Goal: Information Seeking & Learning: Find contact information

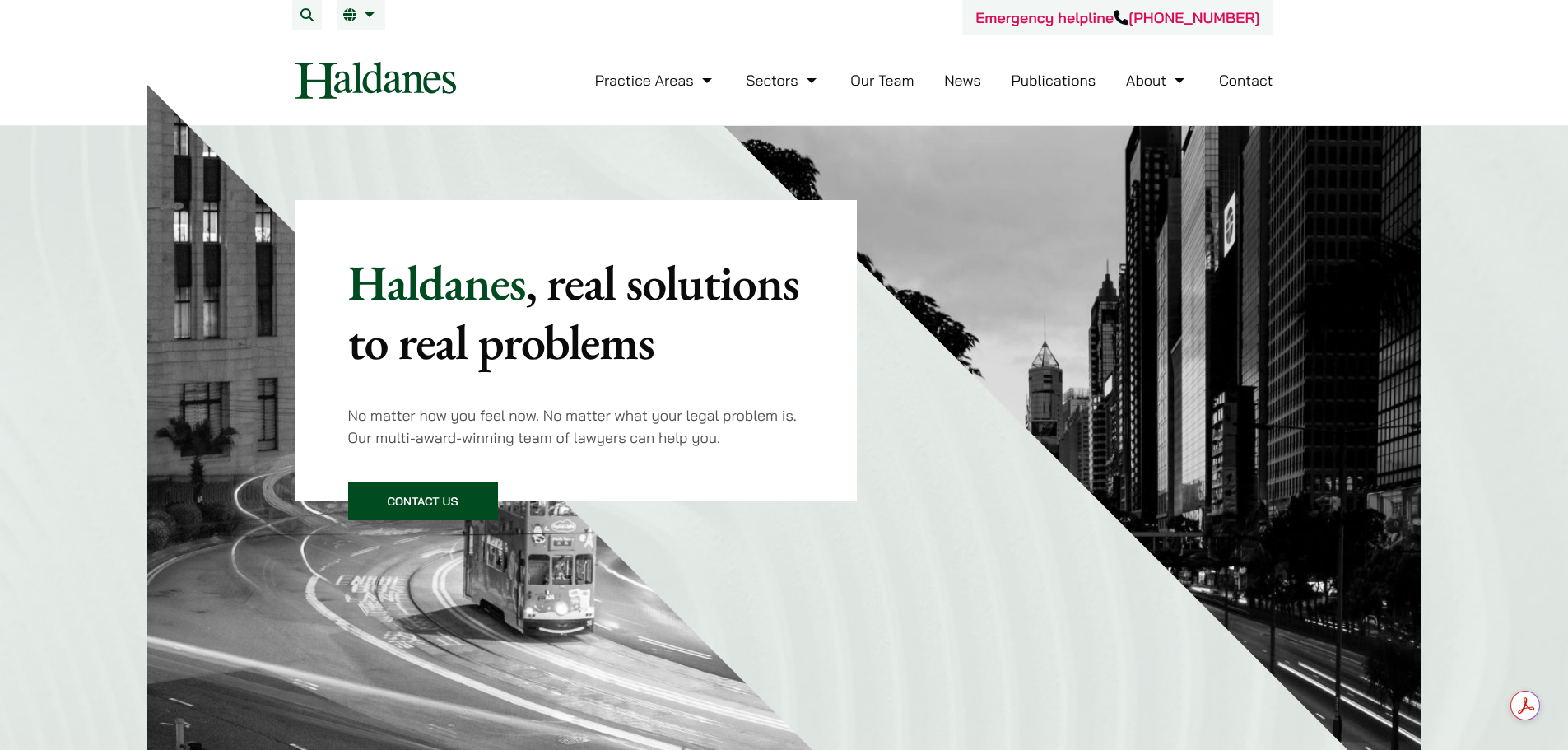
click at [1247, 65] on li "Contact" at bounding box center [1247, 80] width 54 height 36
click at [1248, 79] on link "Contact" at bounding box center [1247, 80] width 54 height 19
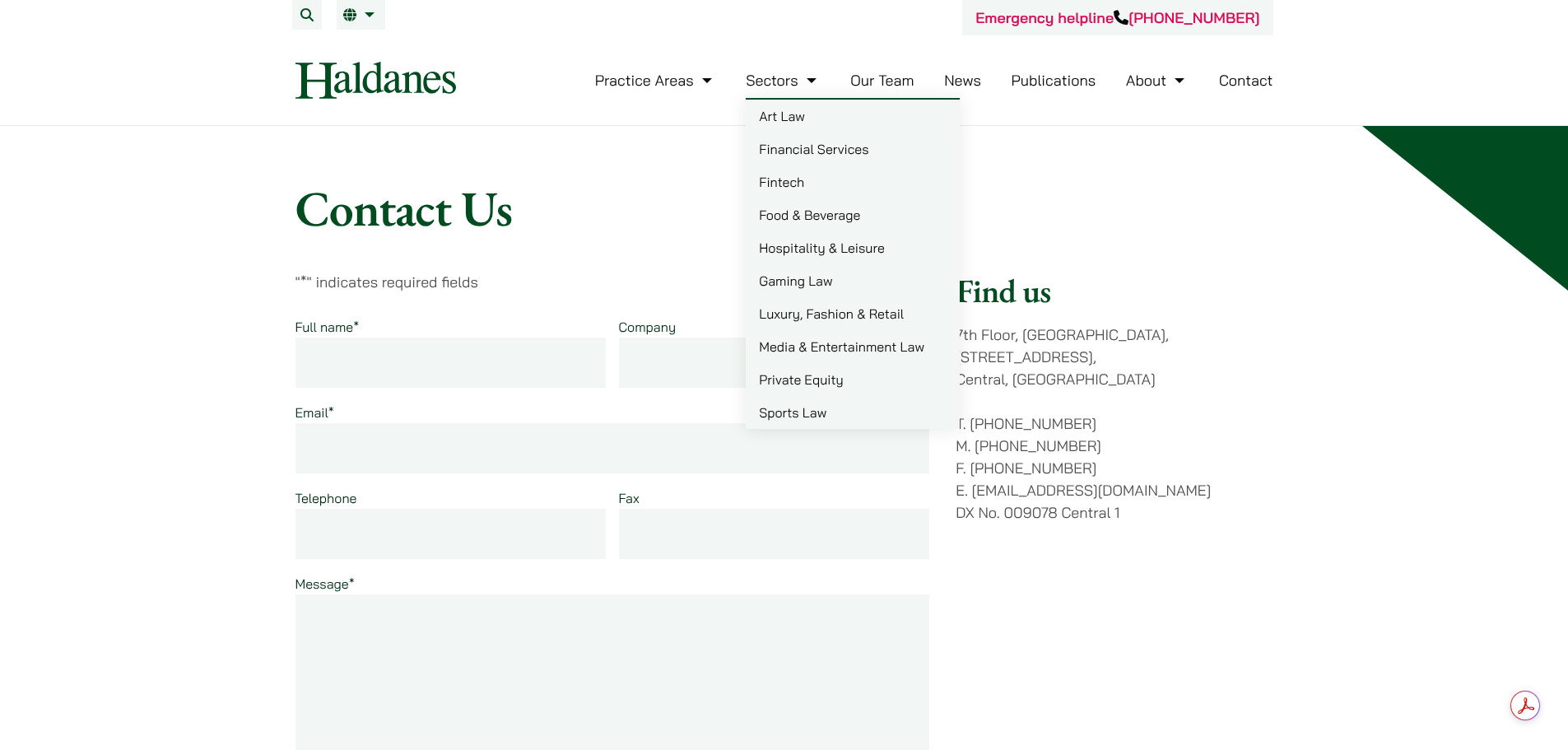
click at [889, 80] on link "Our Team" at bounding box center [882, 80] width 64 height 19
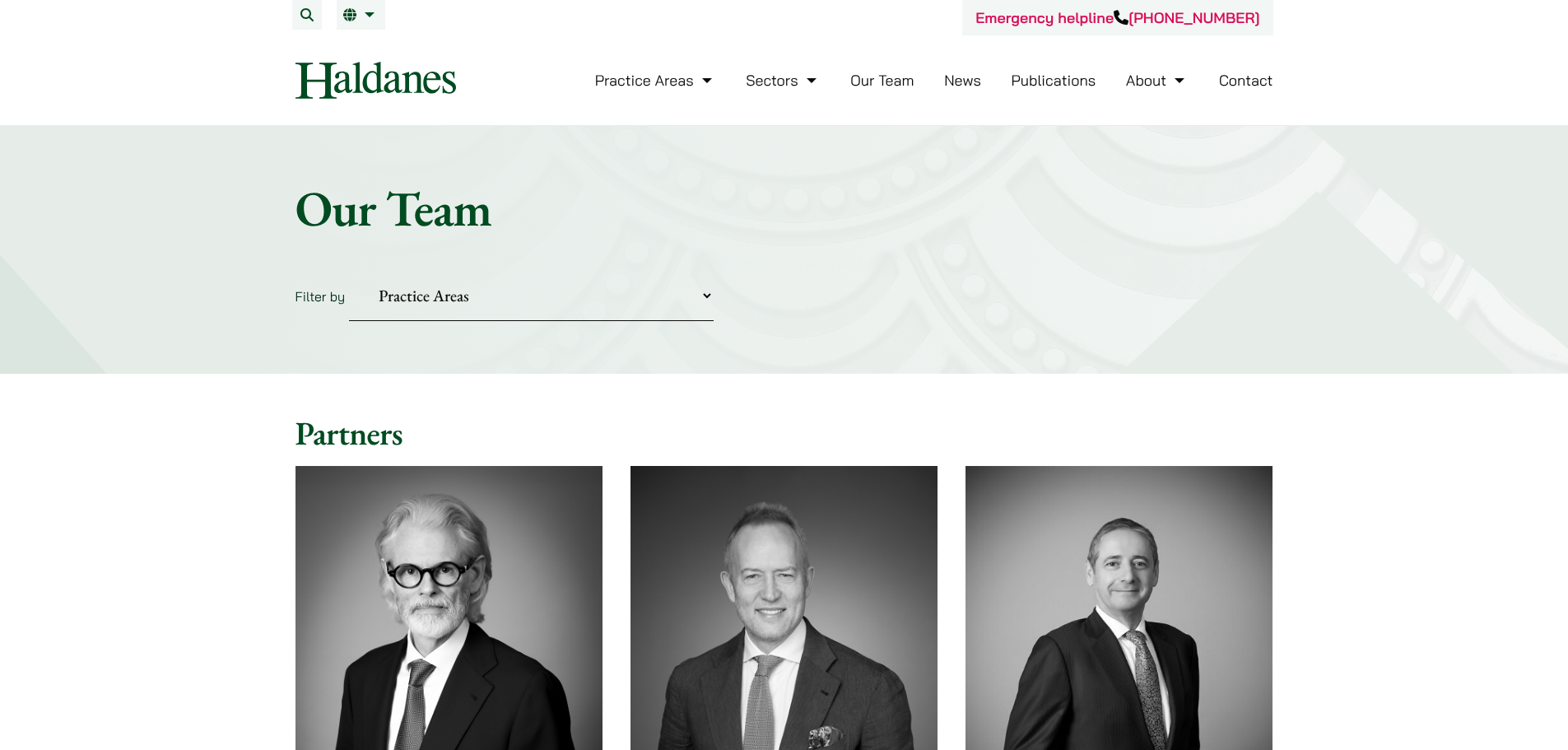
click at [1240, 81] on link "Contact" at bounding box center [1247, 80] width 54 height 19
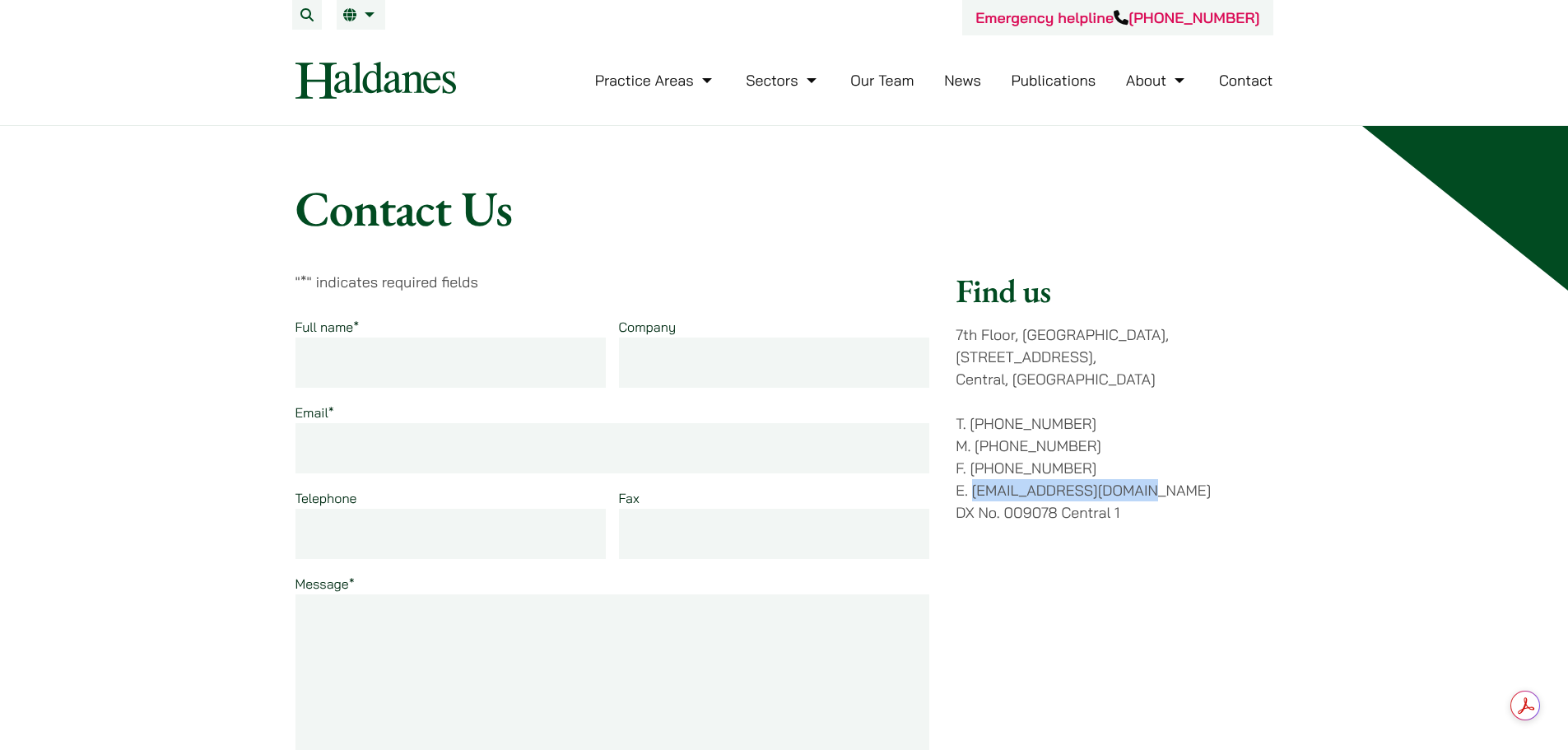
drag, startPoint x: 1163, startPoint y: 466, endPoint x: 976, endPoint y: 475, distance: 187.2
click at [976, 475] on p "T. (852) 2868 1234 M. (852) 9763 5524 F. (852) 2845 1637 E. enquiries@haldanes.…" at bounding box center [1114, 467] width 317 height 111
copy p "[EMAIL_ADDRESS][DOMAIN_NAME]"
click at [1119, 320] on div "Find us 7th Floor, Ruttonjee House, 11 Duddell Street, Central, Hong Kong T. (8…" at bounding box center [1114, 591] width 317 height 641
